Goal: Share content

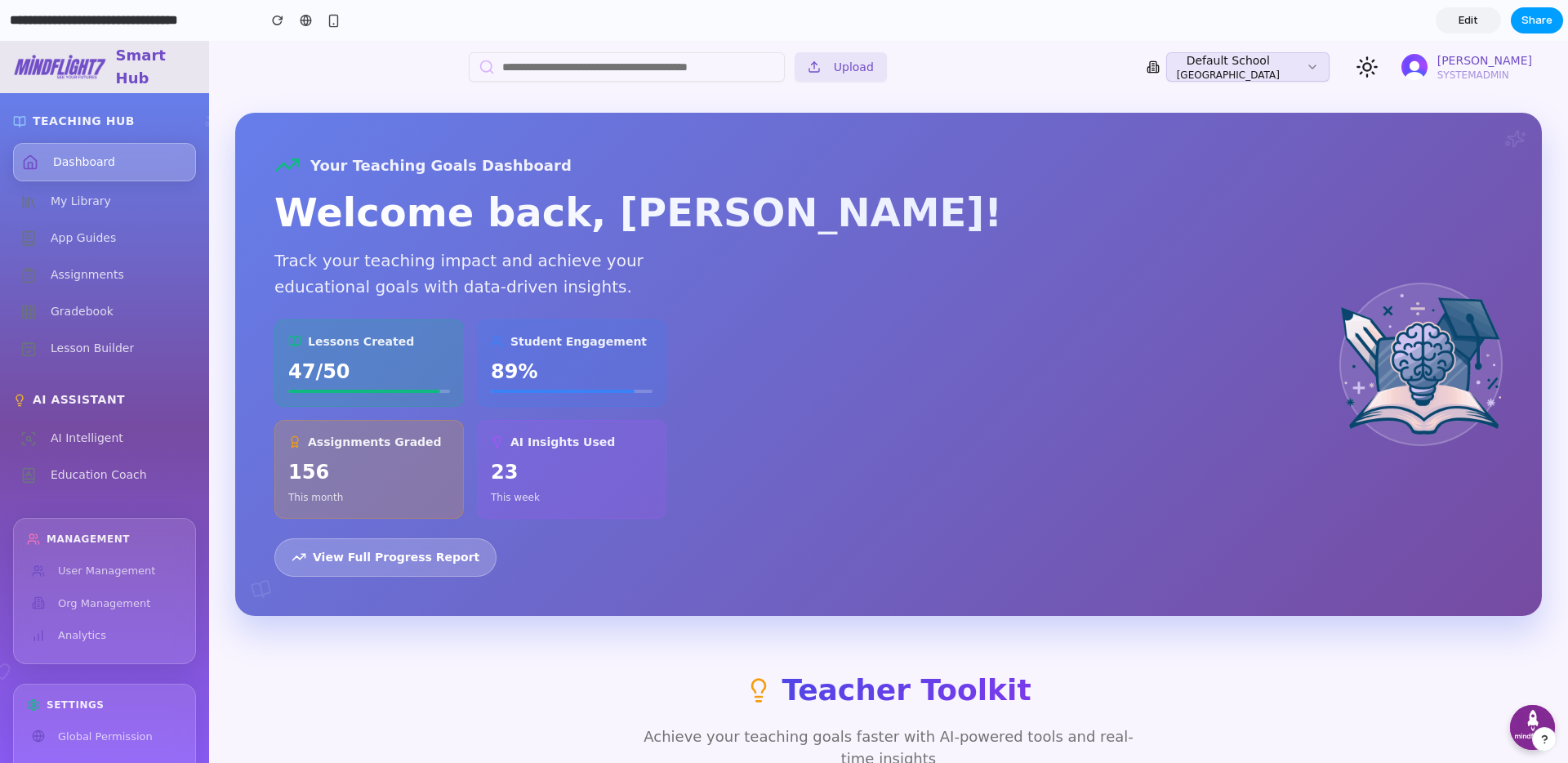
click at [1533, 23] on span "Share" at bounding box center [1536, 21] width 31 height 17
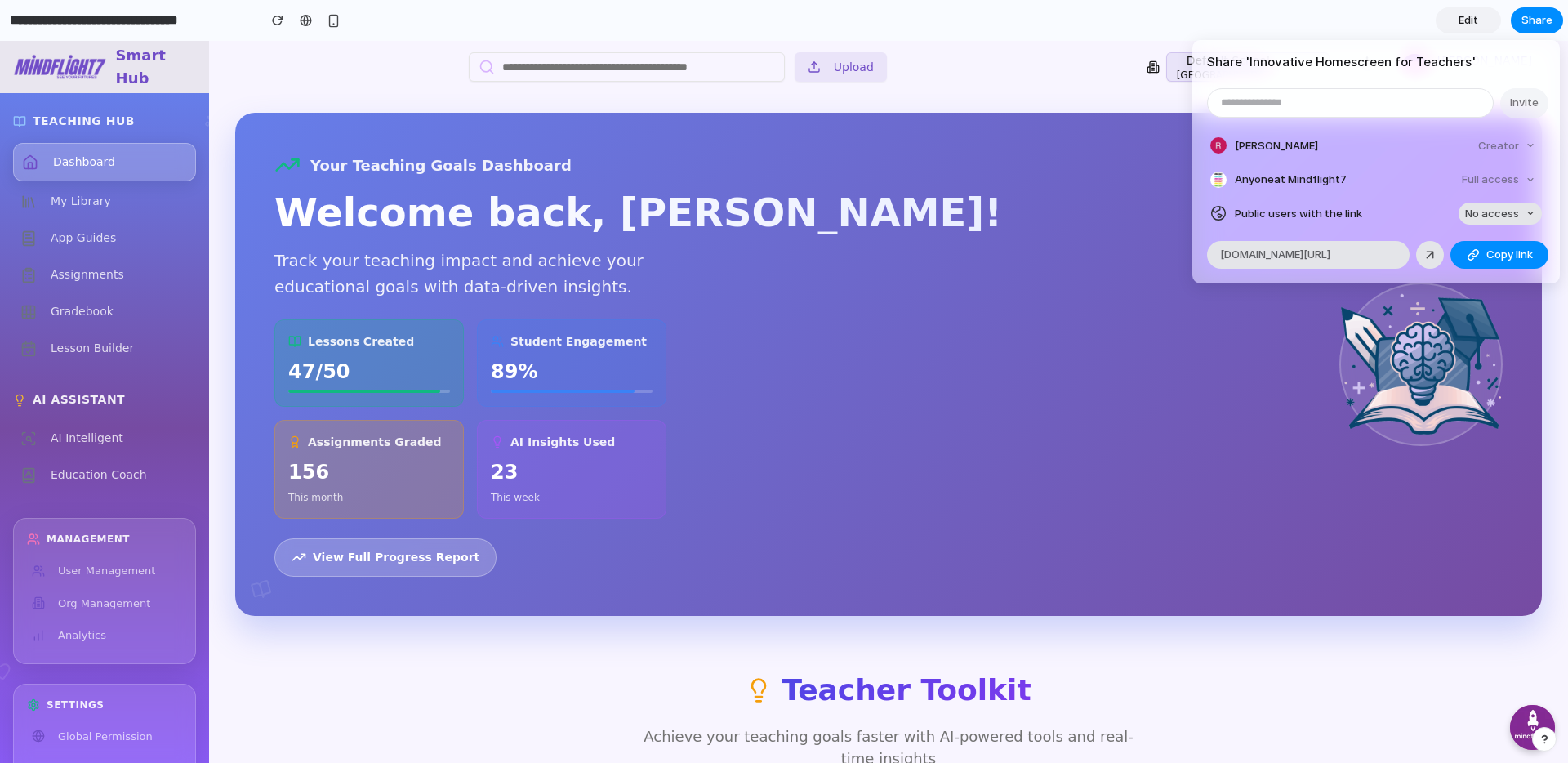
click at [1523, 220] on button "No access" at bounding box center [1500, 214] width 83 height 23
click at [1500, 271] on span "Full access" at bounding box center [1477, 274] width 57 height 17
click at [1507, 261] on span "Copy link" at bounding box center [1509, 255] width 47 height 17
click at [984, 82] on div "Share ' Innovative Homescreen for Teachers ' Invite Rehan Wickremeratne Creator…" at bounding box center [784, 382] width 1568 height 763
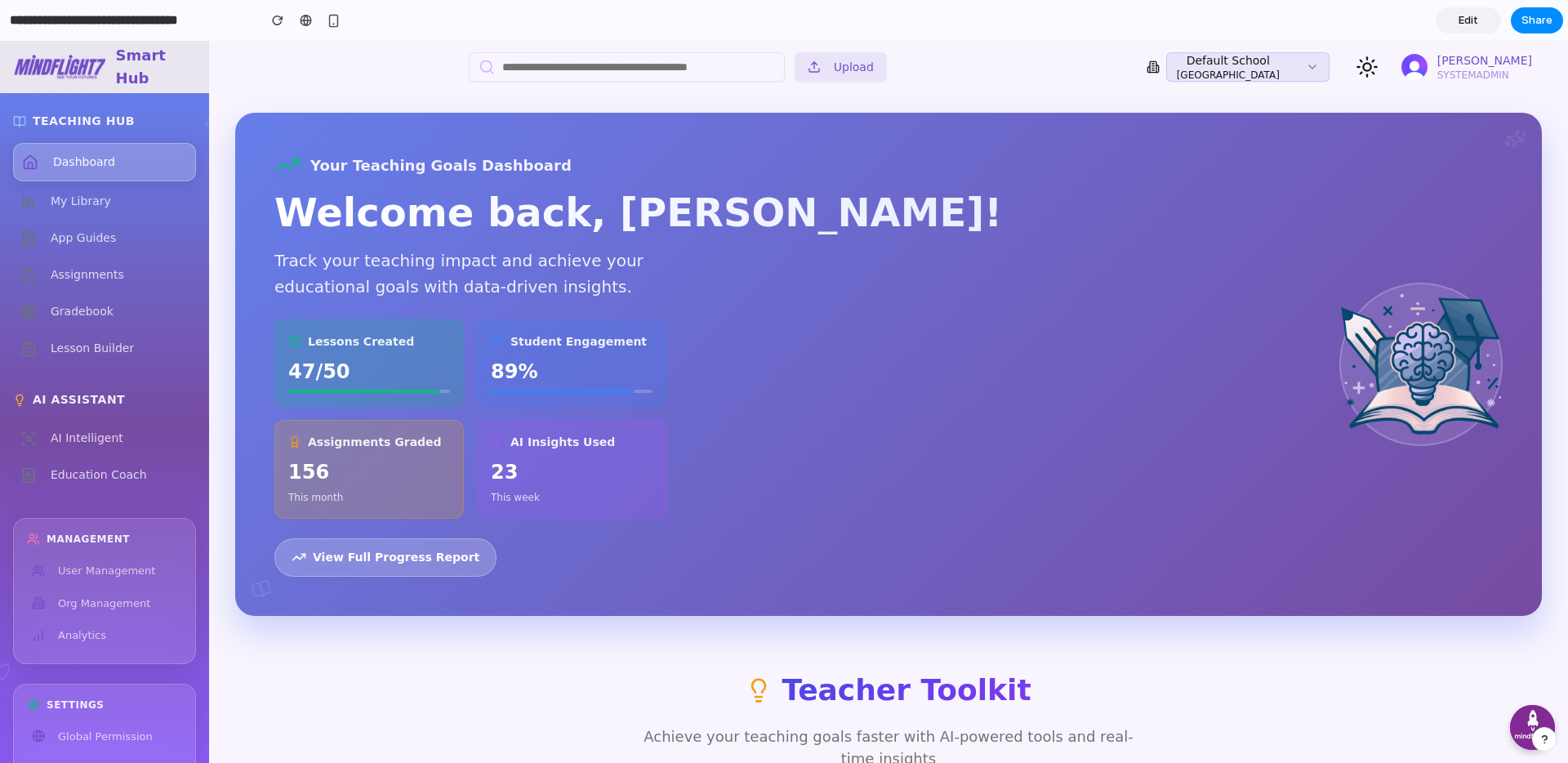
click at [1466, 23] on span "Edit" at bounding box center [1468, 21] width 20 height 17
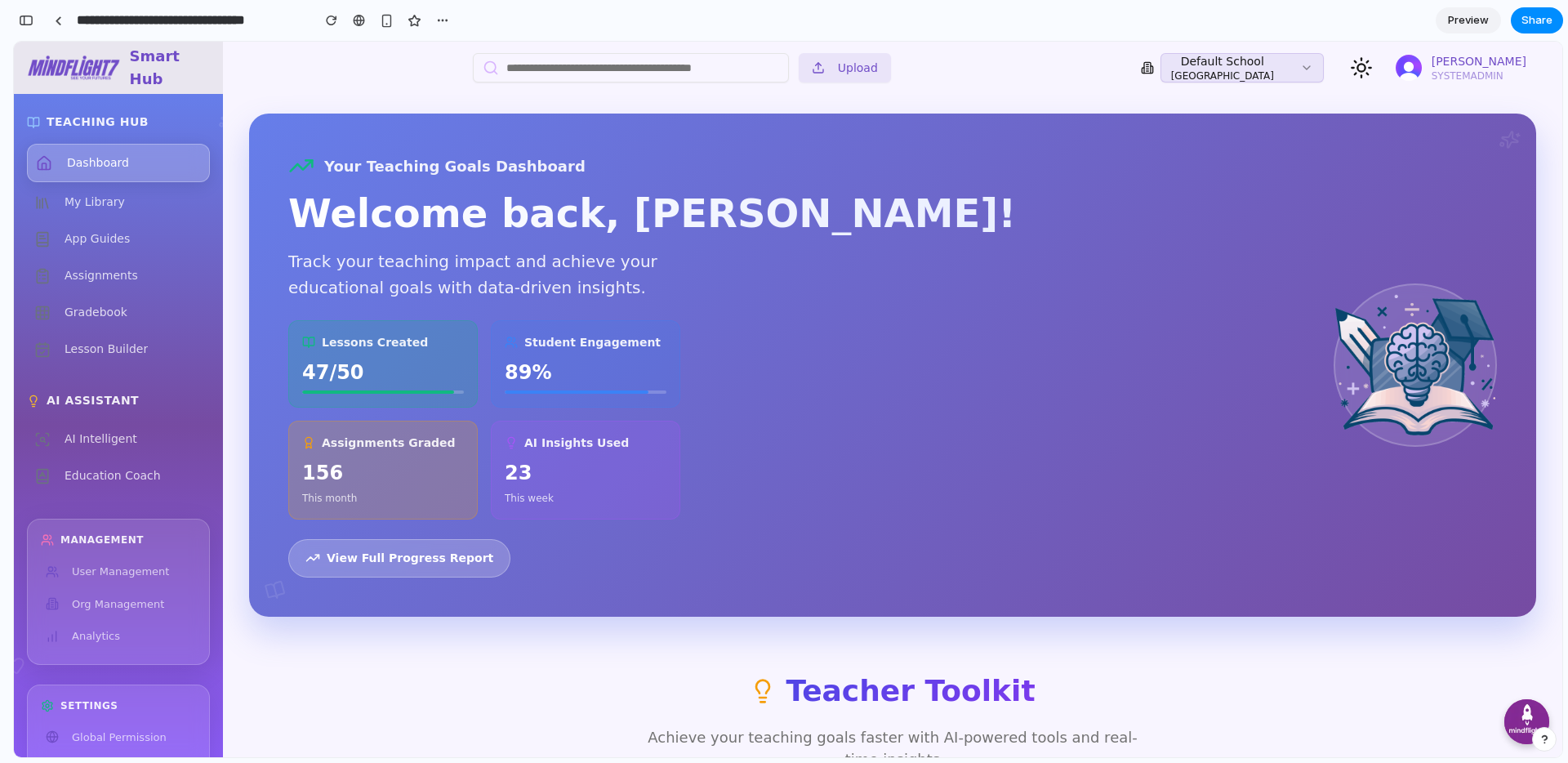
scroll to position [1966, 0]
click at [444, 17] on div "button" at bounding box center [443, 21] width 13 height 13
click at [357, 78] on div "Duplicate Delete" at bounding box center [784, 382] width 1568 height 763
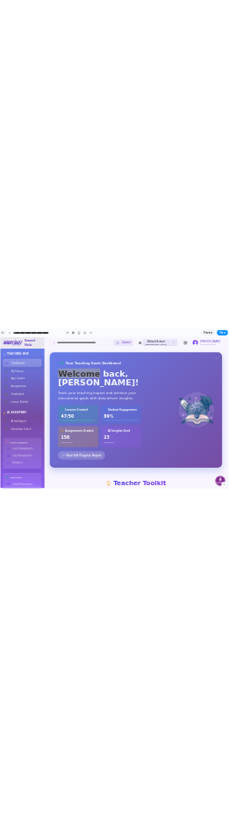
scroll to position [48, 0]
